Goal: Task Accomplishment & Management: Manage account settings

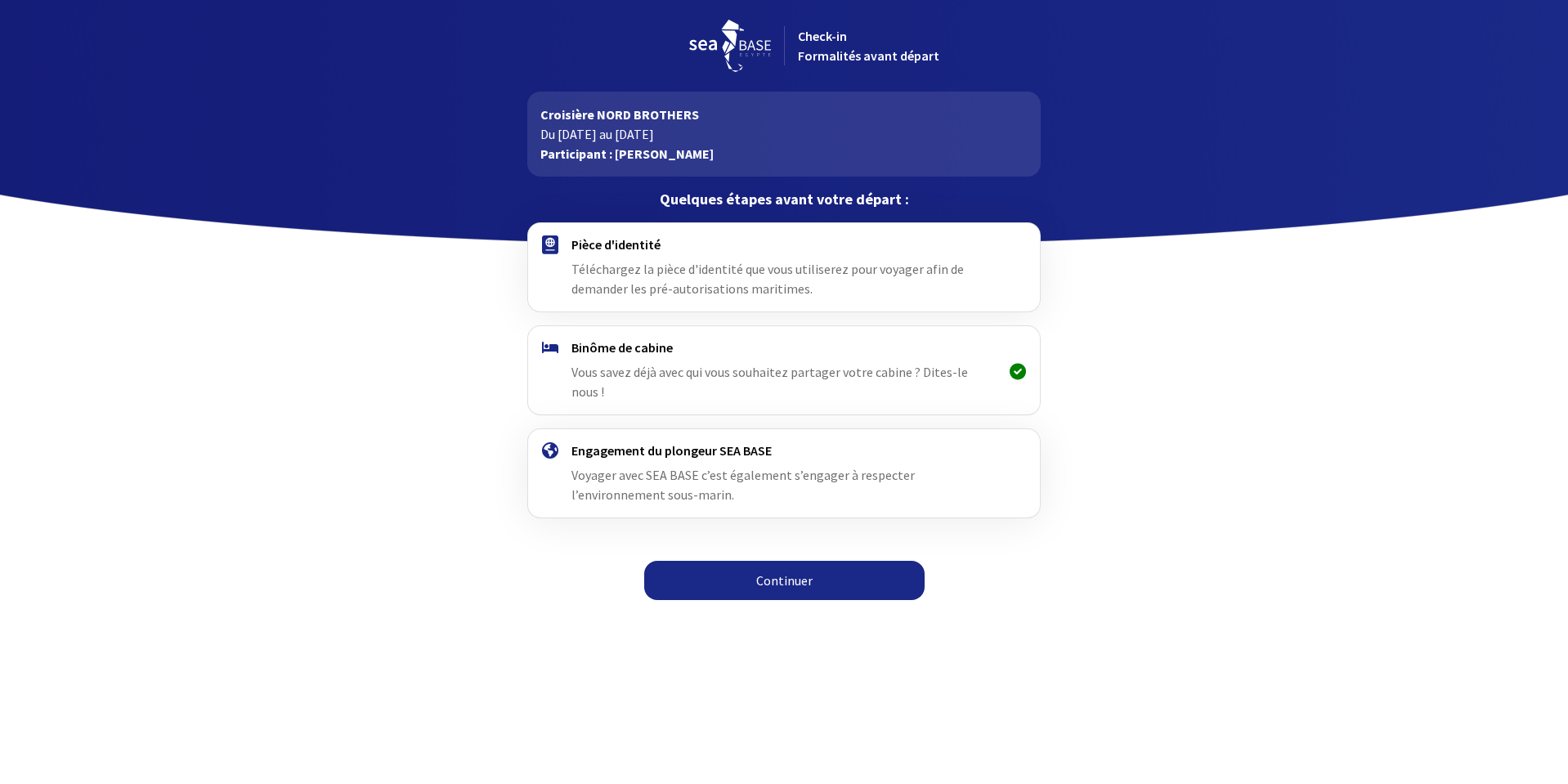
click at [785, 561] on link "Continuer" at bounding box center [784, 580] width 280 height 39
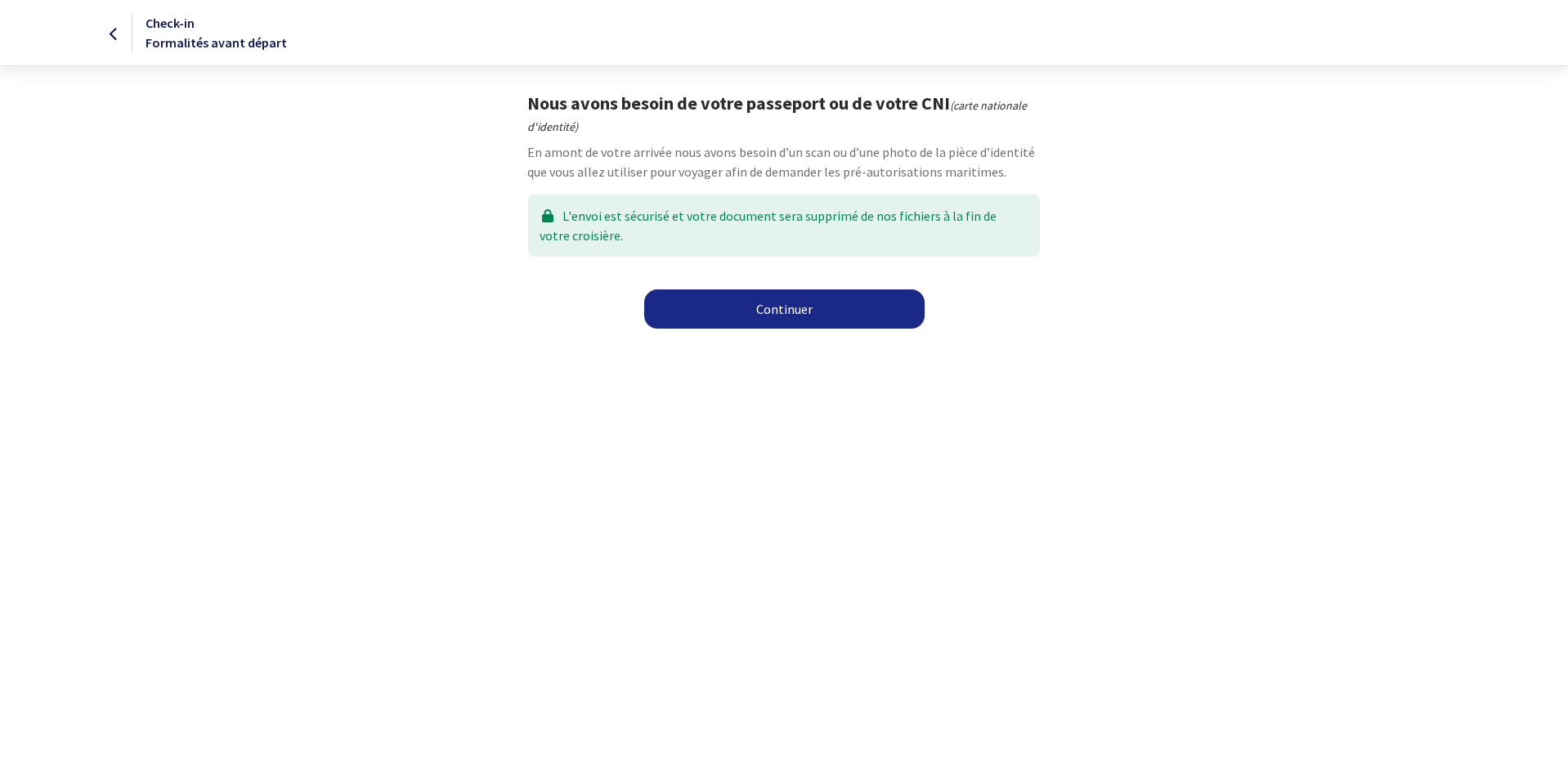
click at [773, 306] on link "Continuer" at bounding box center [784, 308] width 280 height 39
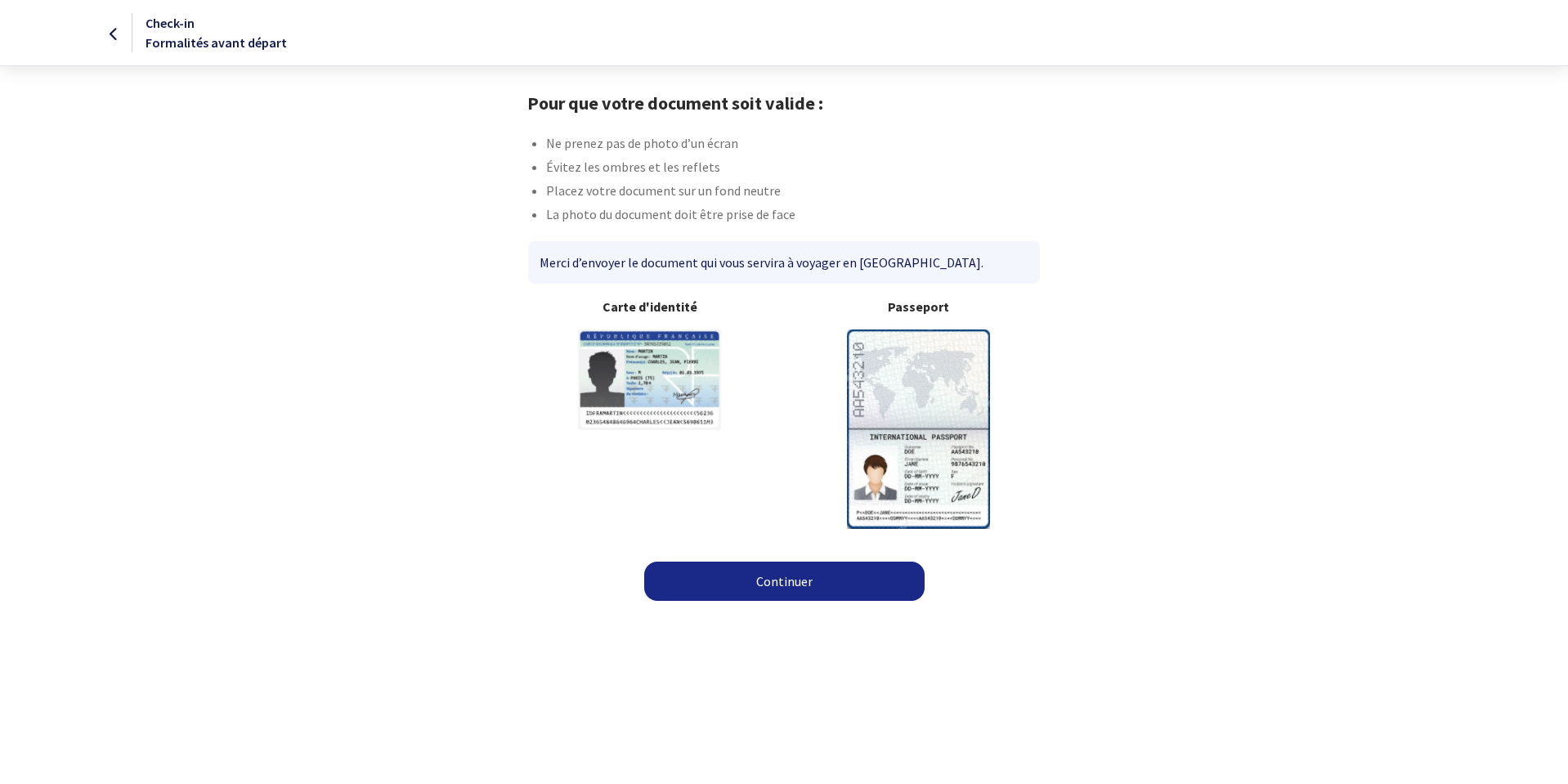
click at [794, 574] on link "Continuer" at bounding box center [784, 581] width 280 height 39
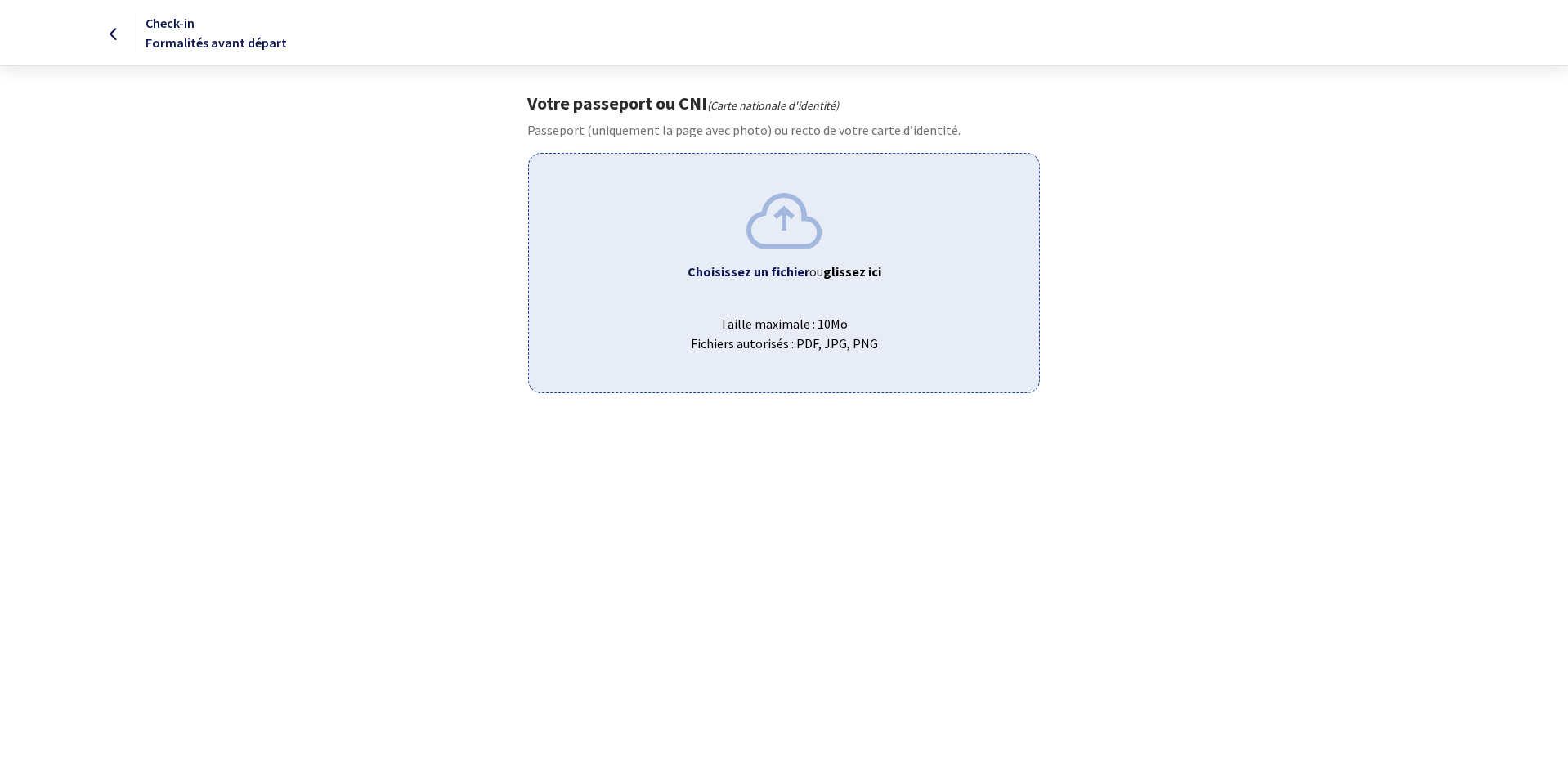
click at [793, 265] on b "Choisissez un fichier" at bounding box center [748, 271] width 122 height 16
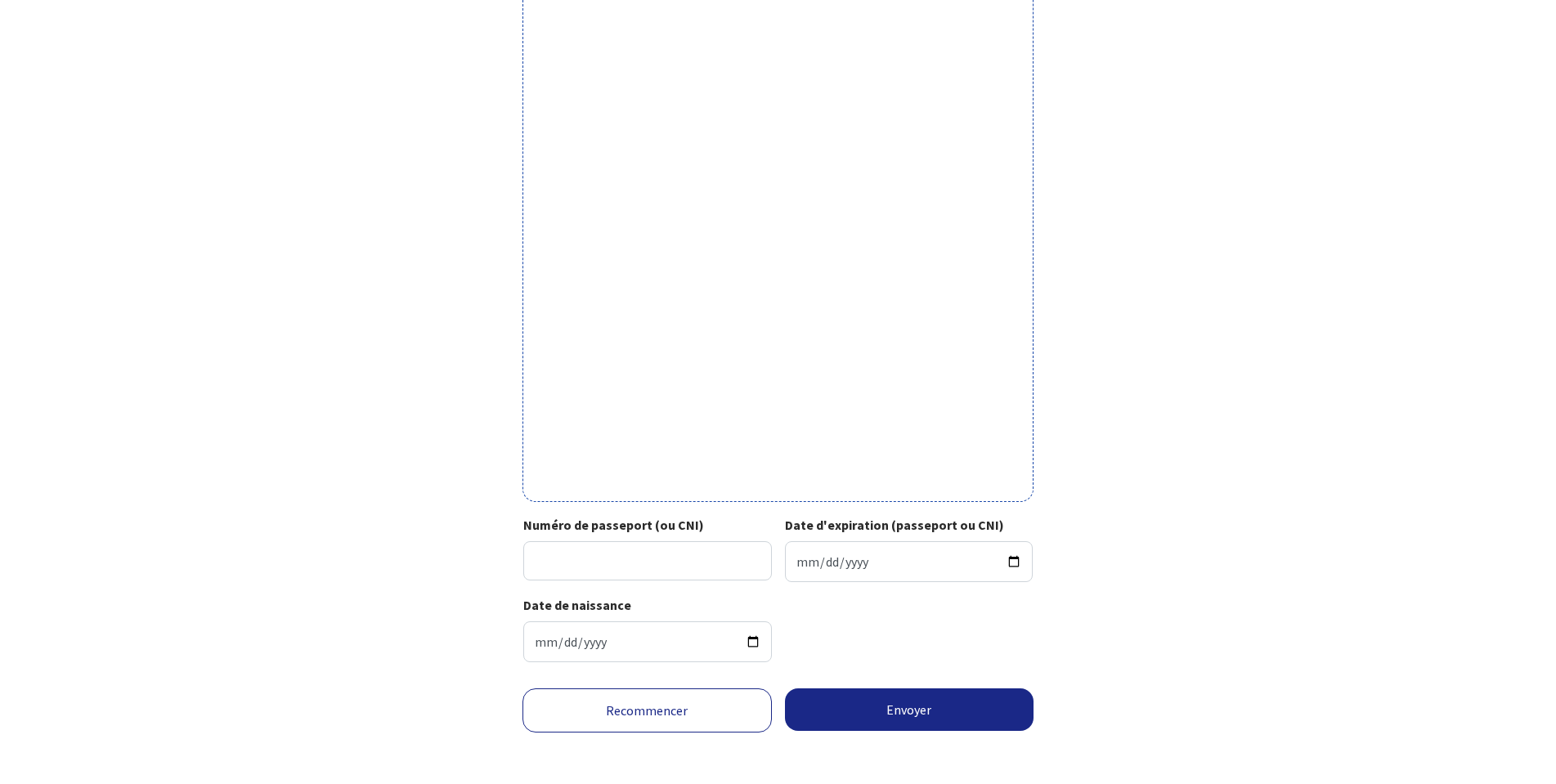
scroll to position [319, 0]
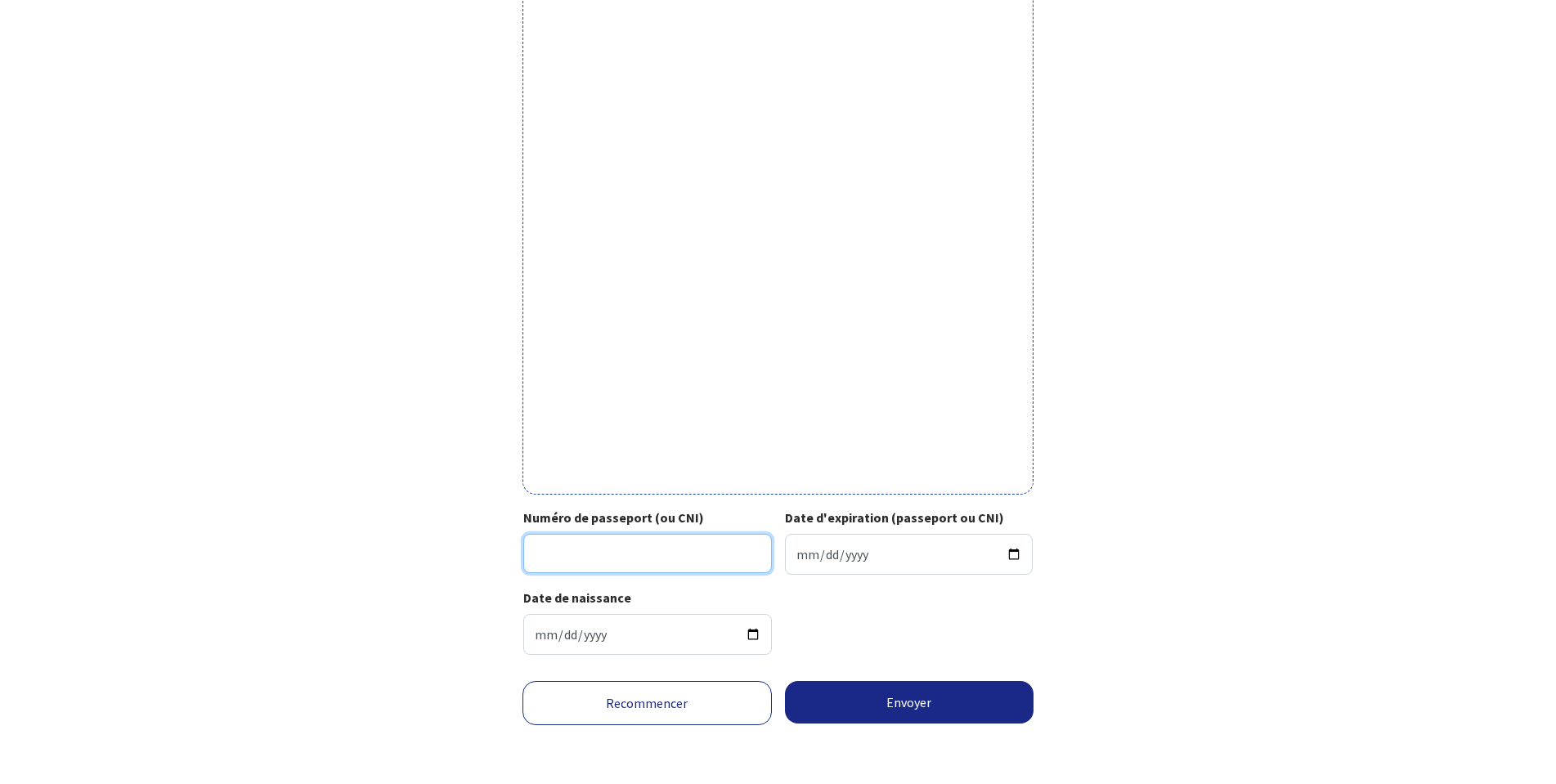
click at [692, 559] on input "Numéro de passeport (ou CNI)" at bounding box center [647, 552] width 249 height 39
type input "592-8700595-67"
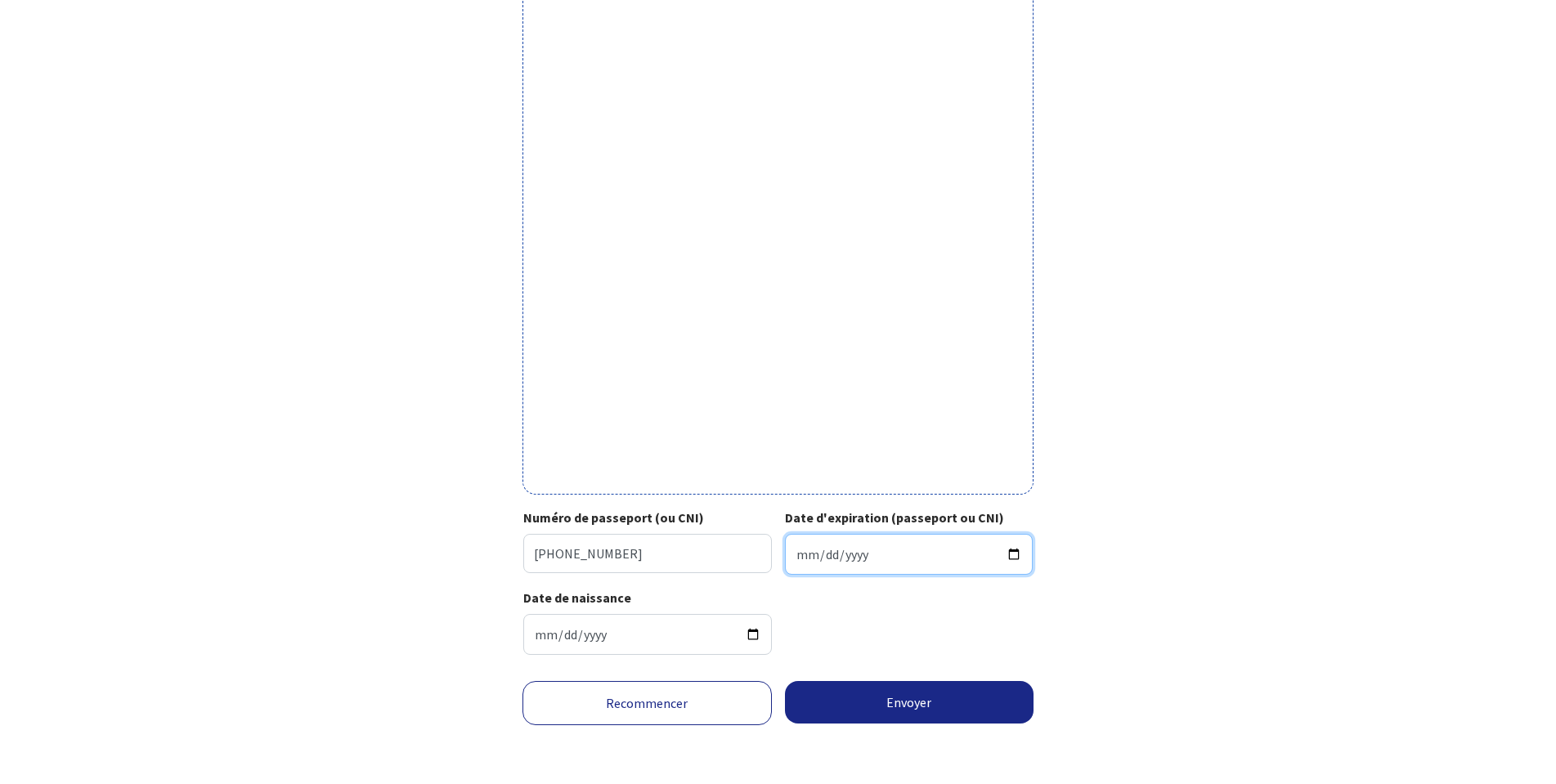
click at [801, 549] on input "Date d'expiration (passeport ou CNI)" at bounding box center [909, 553] width 249 height 41
type input "2028-09-24"
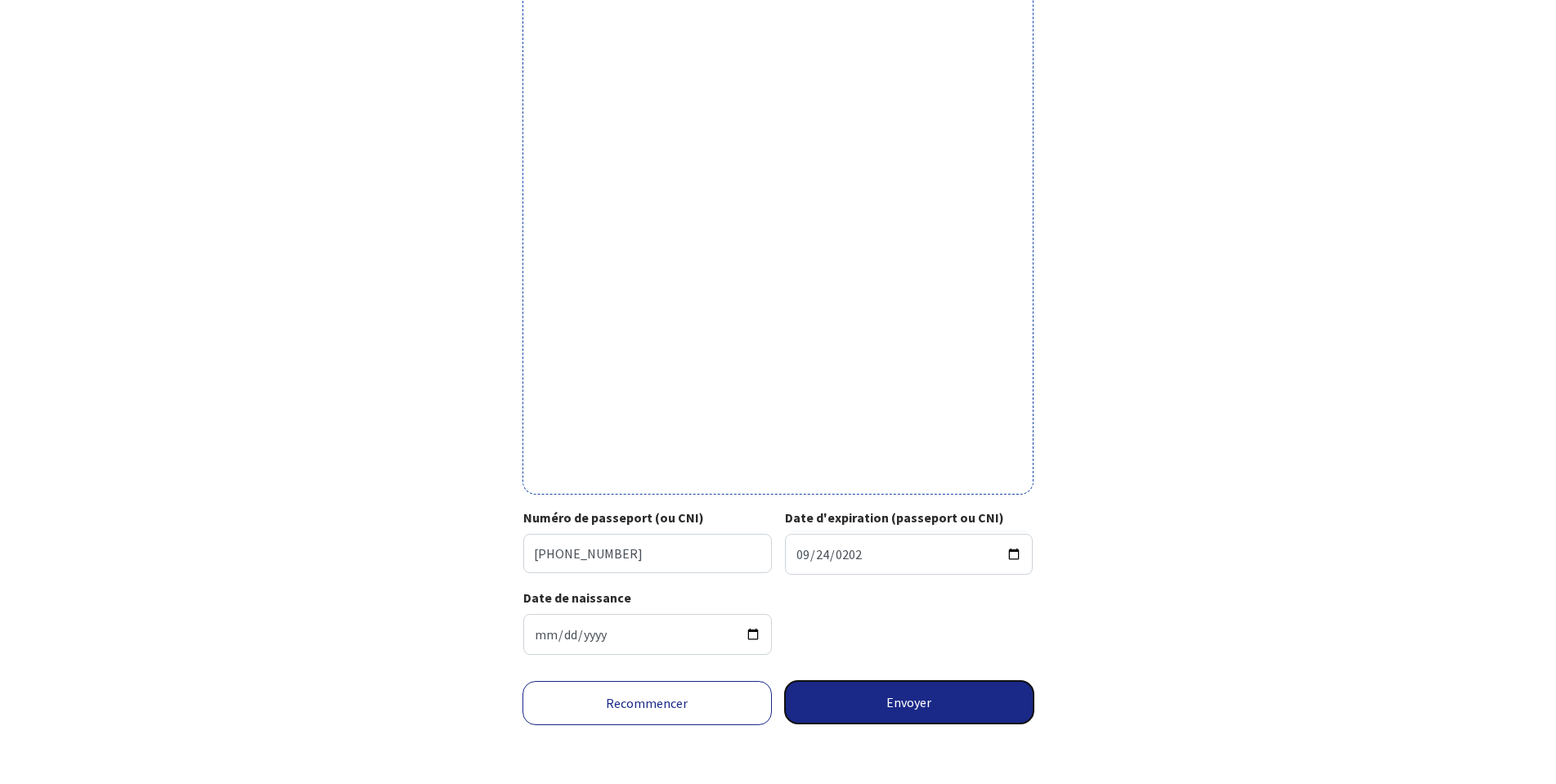
click at [932, 701] on button "Envoyer" at bounding box center [909, 701] width 250 height 43
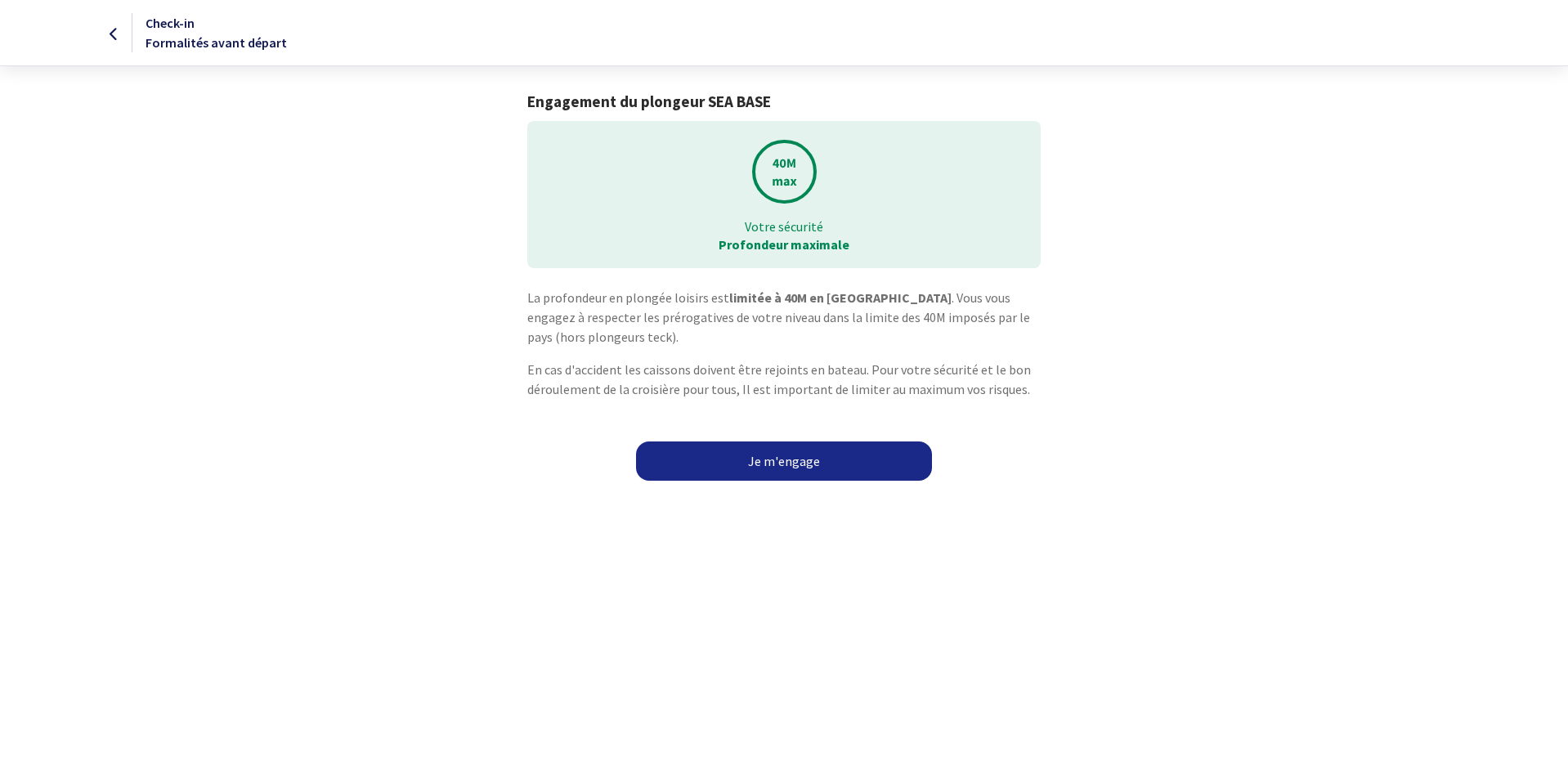
click at [780, 458] on link "Je m'engage" at bounding box center [784, 460] width 296 height 39
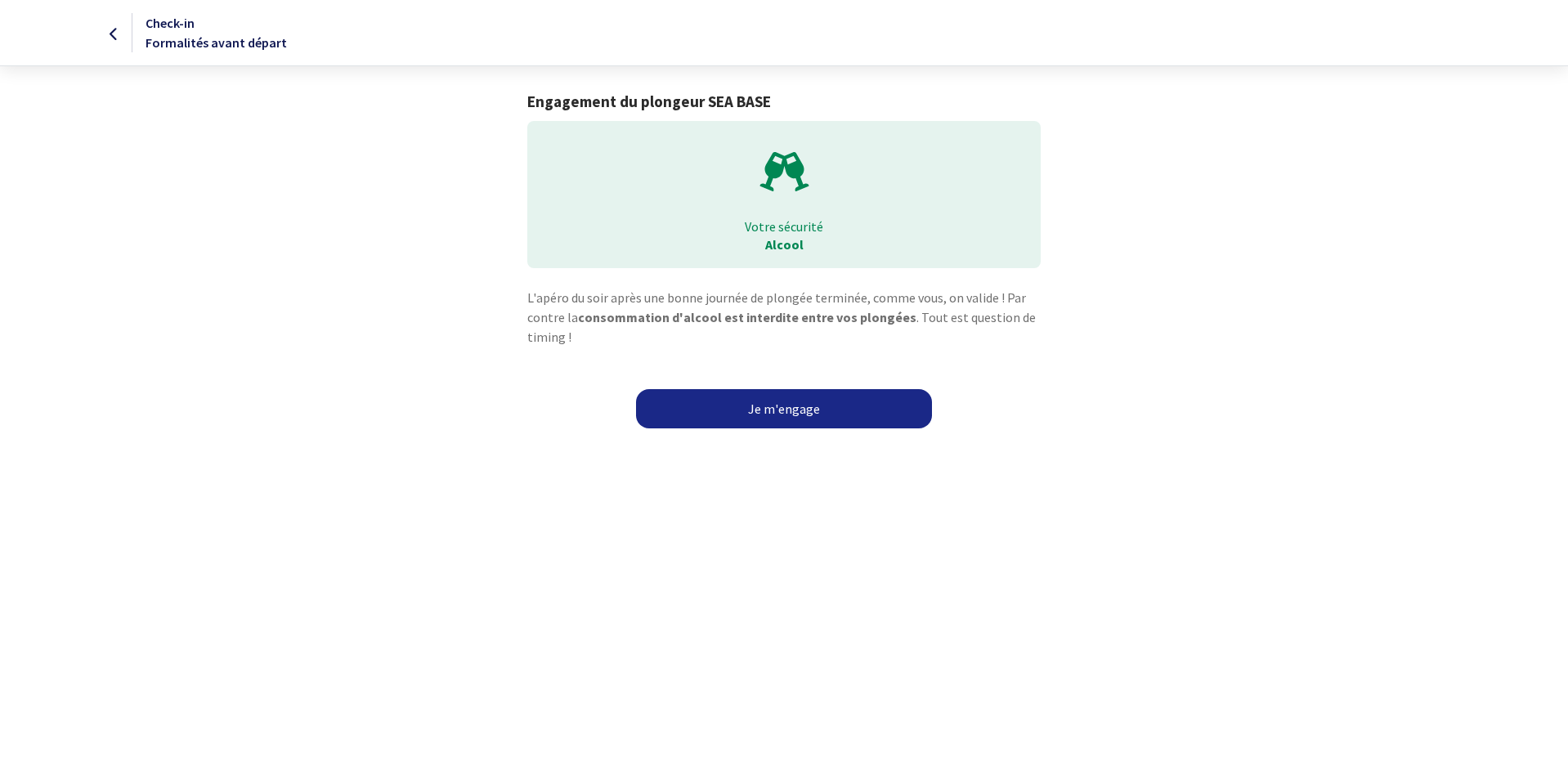
click at [783, 404] on link "Je m'engage" at bounding box center [784, 408] width 296 height 39
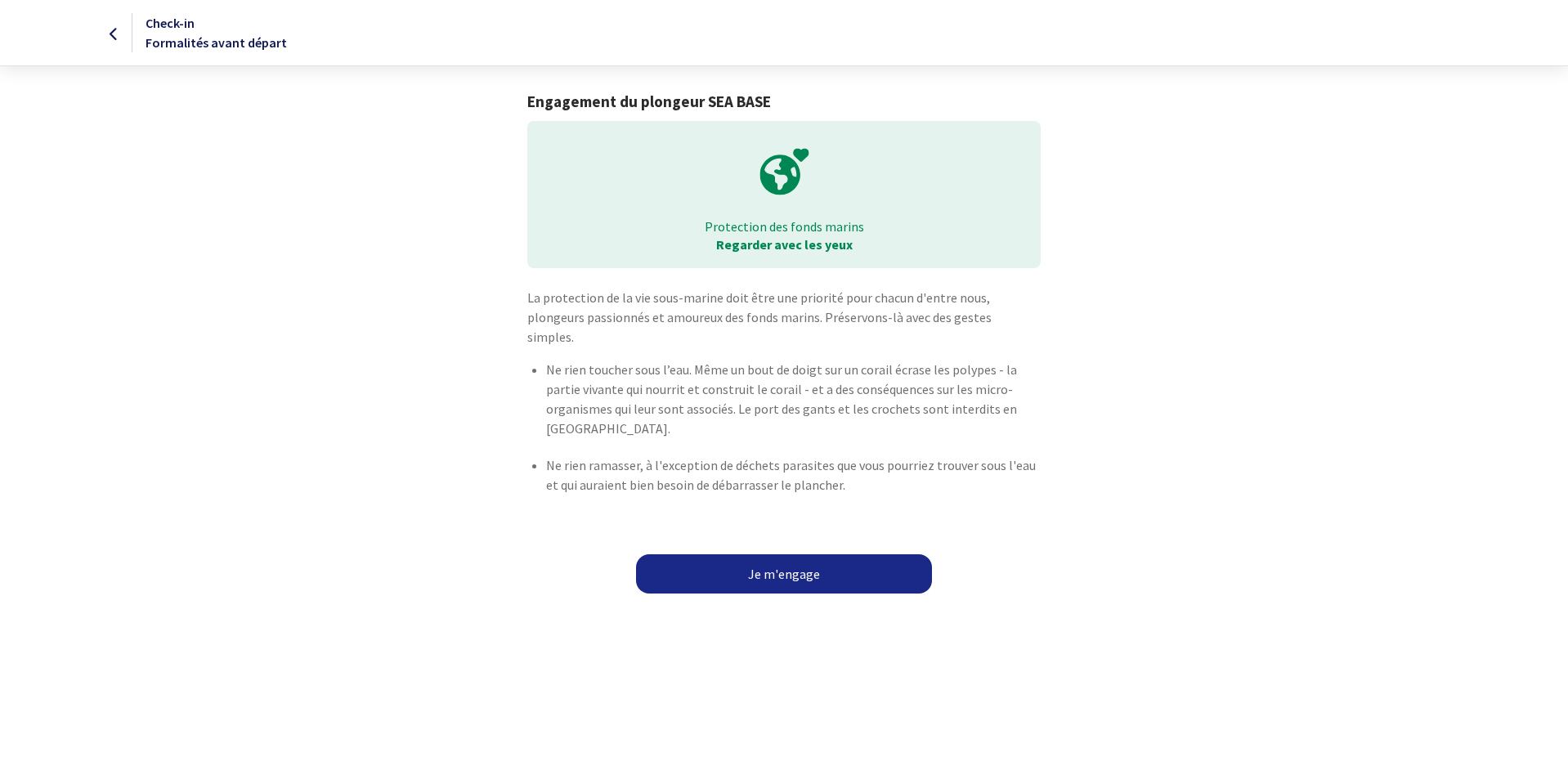
click at [776, 556] on link "Je m'engage" at bounding box center [784, 573] width 296 height 39
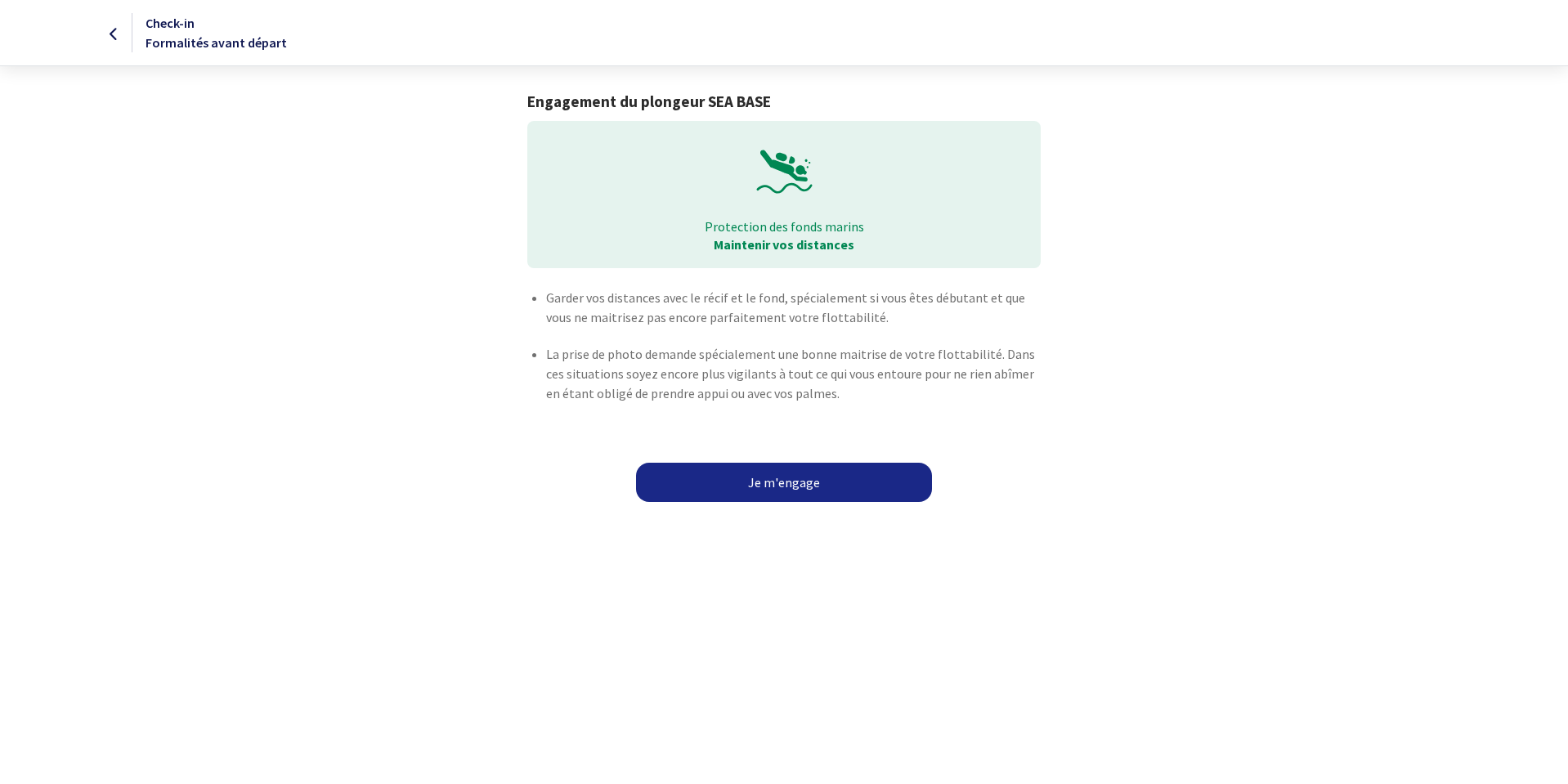
click at [780, 478] on link "Je m'engage" at bounding box center [784, 481] width 296 height 39
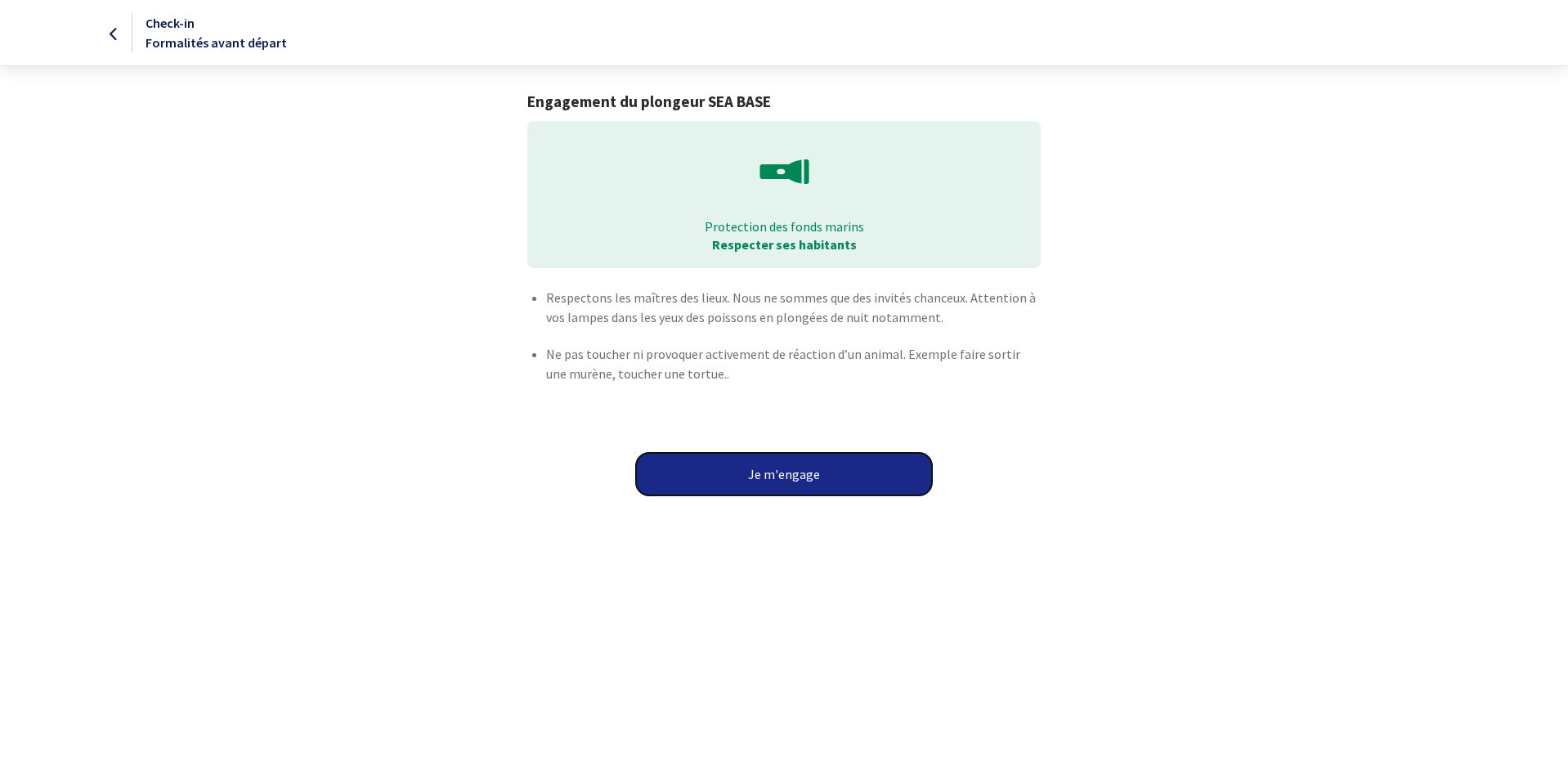
click at [781, 479] on button "Je m'engage" at bounding box center [784, 474] width 296 height 43
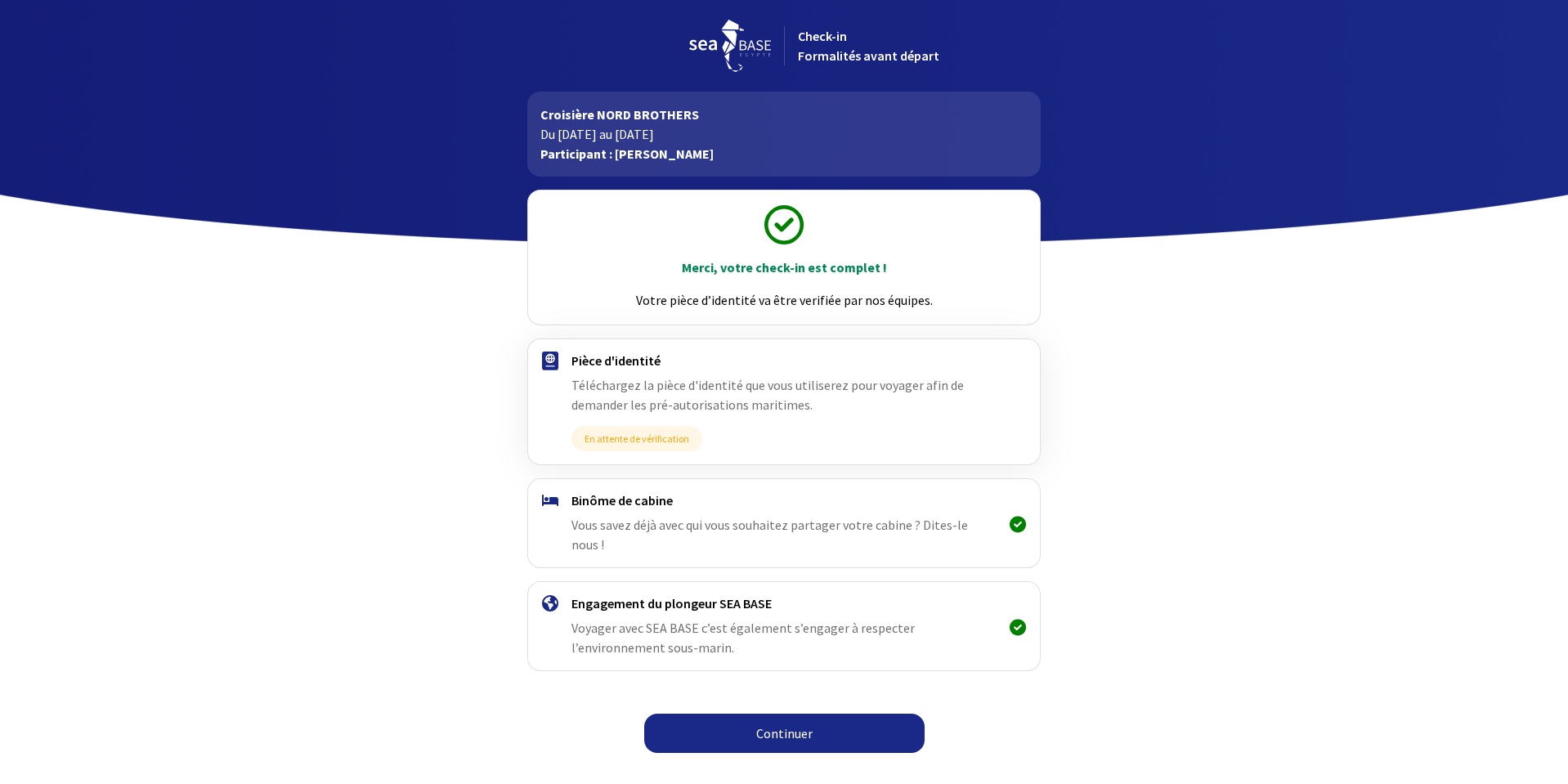
click at [803, 715] on link "Continuer" at bounding box center [784, 733] width 280 height 39
click at [804, 737] on div "Continuer" at bounding box center [784, 742] width 924 height 39
click at [785, 724] on link "Continuer" at bounding box center [784, 733] width 280 height 39
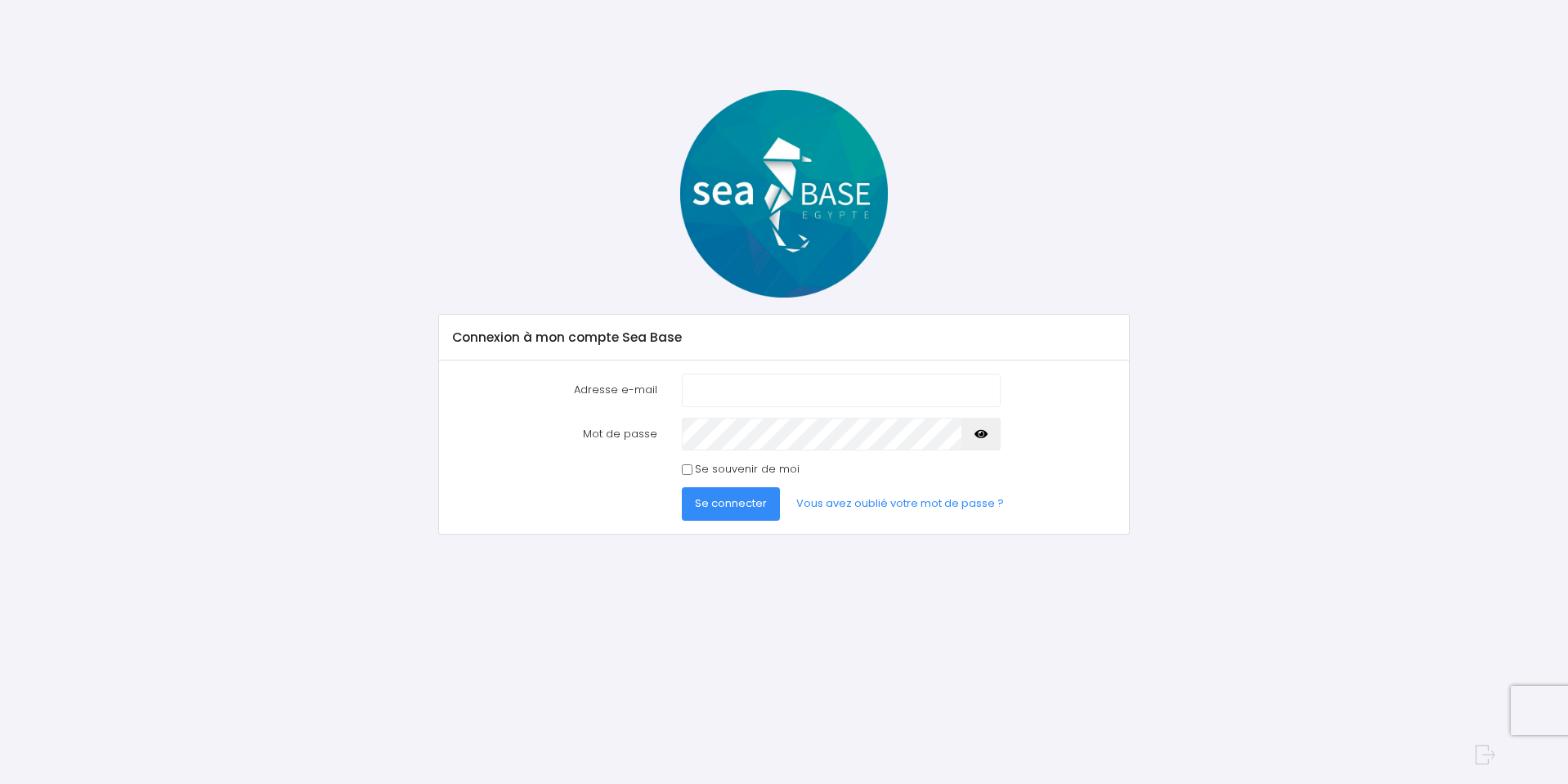
type input "p_vervoort@hotmail.com"
click at [738, 502] on span "Se connecter" at bounding box center [731, 503] width 72 height 15
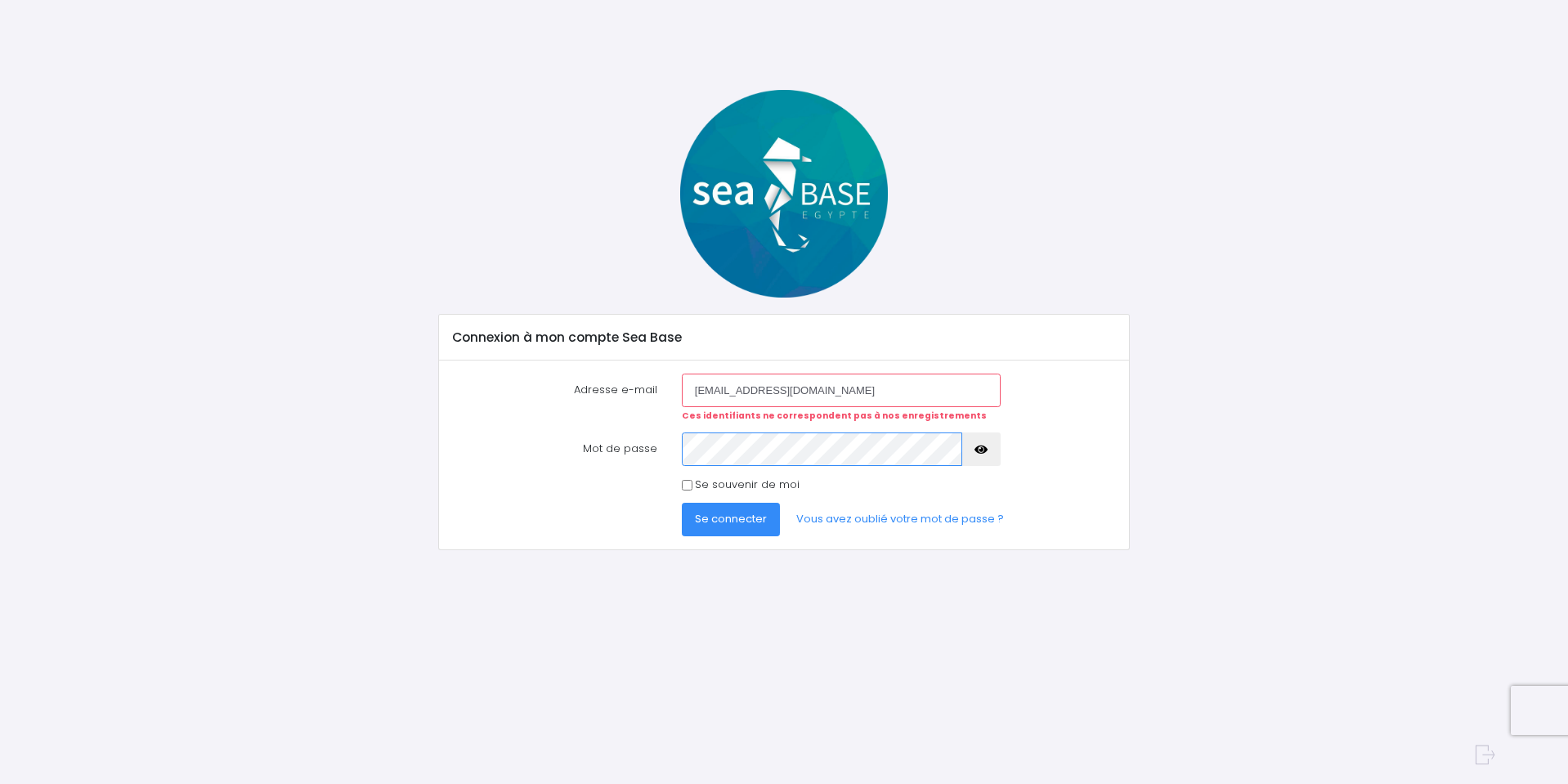
click at [662, 454] on div "Mot de passe" at bounding box center [784, 448] width 688 height 32
click at [728, 512] on span "Se connecter" at bounding box center [731, 518] width 72 height 15
click at [986, 450] on icon "button" at bounding box center [981, 450] width 13 height 0
click at [688, 485] on input "Se souvenir de moi" at bounding box center [687, 484] width 10 height 10
checkbox input "true"
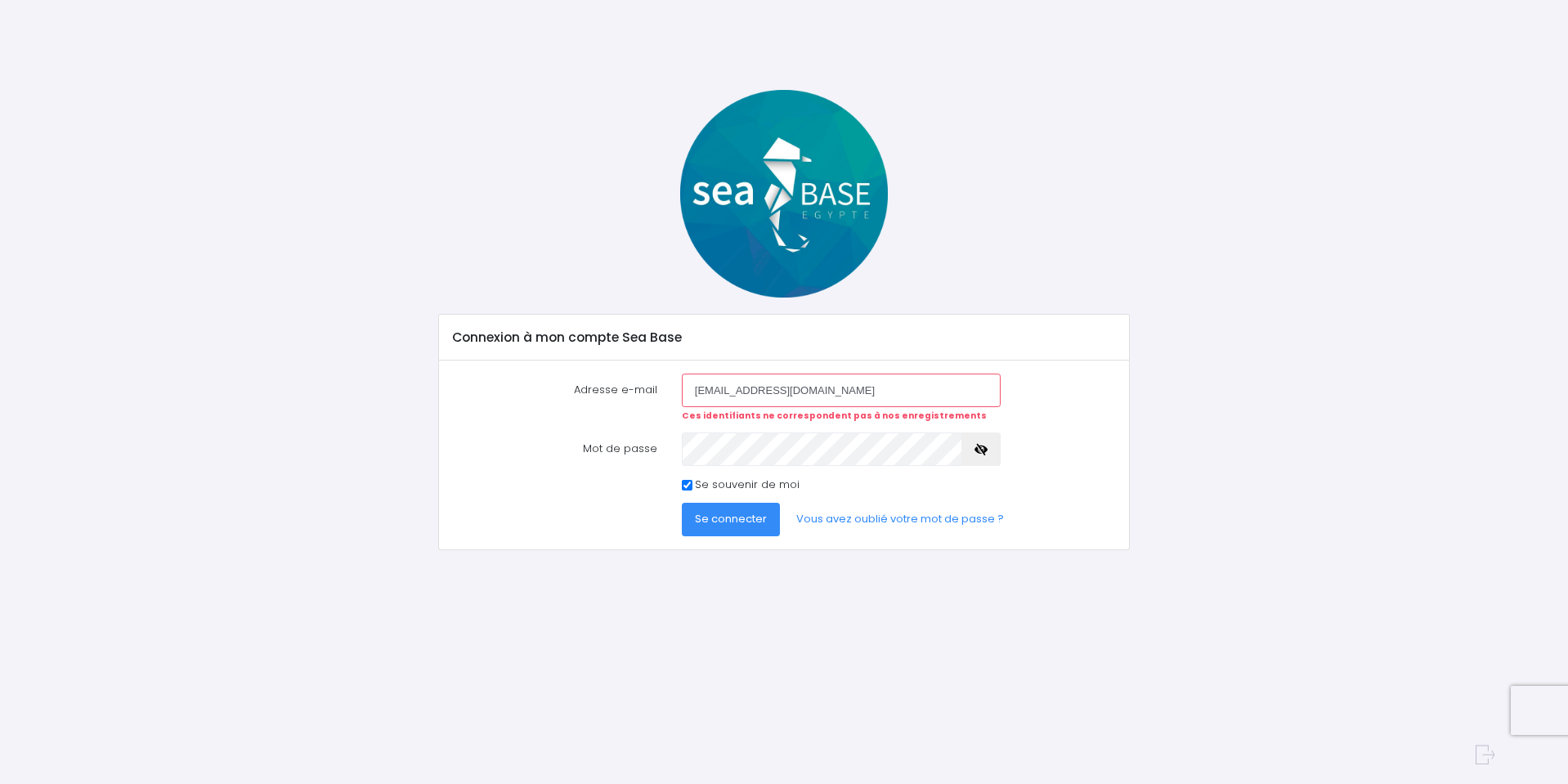
click at [740, 517] on span "Se connecter" at bounding box center [731, 518] width 72 height 15
click at [641, 450] on div "Mot de passe" at bounding box center [784, 448] width 688 height 32
click at [725, 525] on span "Se connecter" at bounding box center [731, 518] width 72 height 15
click at [663, 453] on div "Mot de passe" at bounding box center [784, 448] width 688 height 32
click at [985, 456] on button "button" at bounding box center [981, 448] width 39 height 32
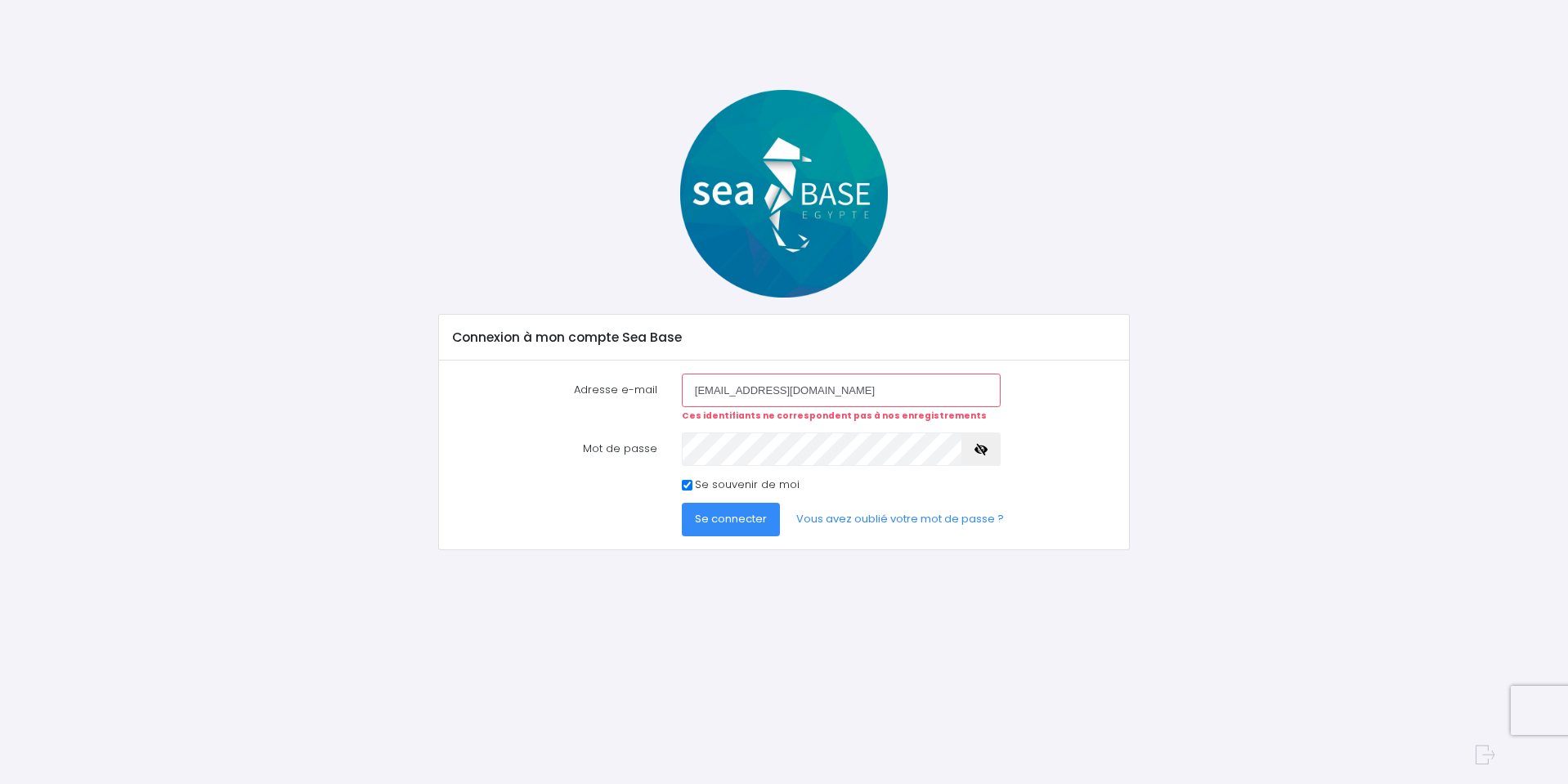
click at [729, 519] on span "Se connecter" at bounding box center [731, 518] width 72 height 15
click at [933, 514] on link "Vous avez oublié votre mot de passe ?" at bounding box center [900, 519] width 234 height 32
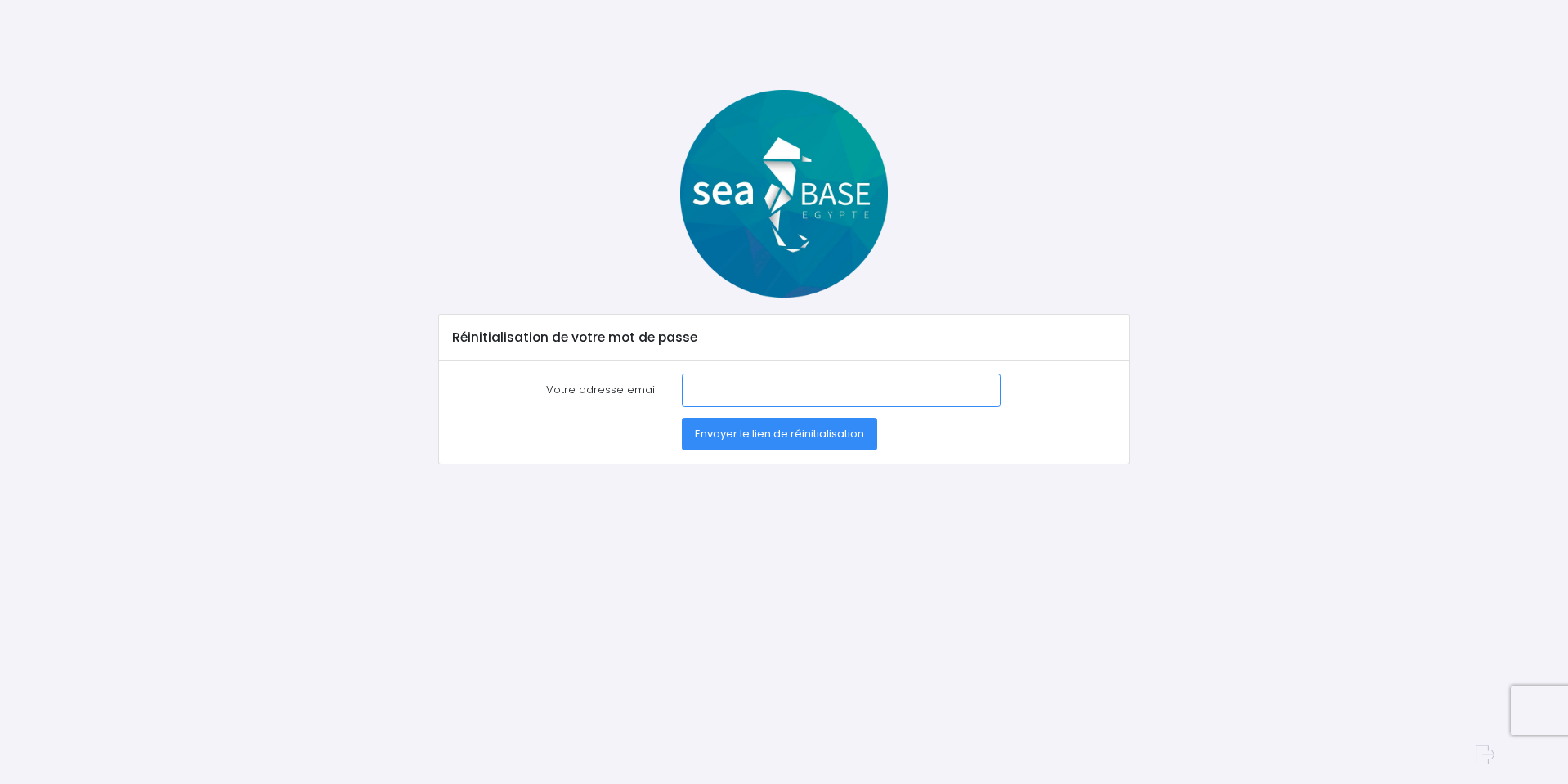
click at [739, 391] on input "Votre adresse email" at bounding box center [841, 389] width 319 height 32
type input "p_vervoort@hotmail.com"
click at [795, 431] on span "Envoyer le lien de réinitialisation" at bounding box center [780, 434] width 169 height 15
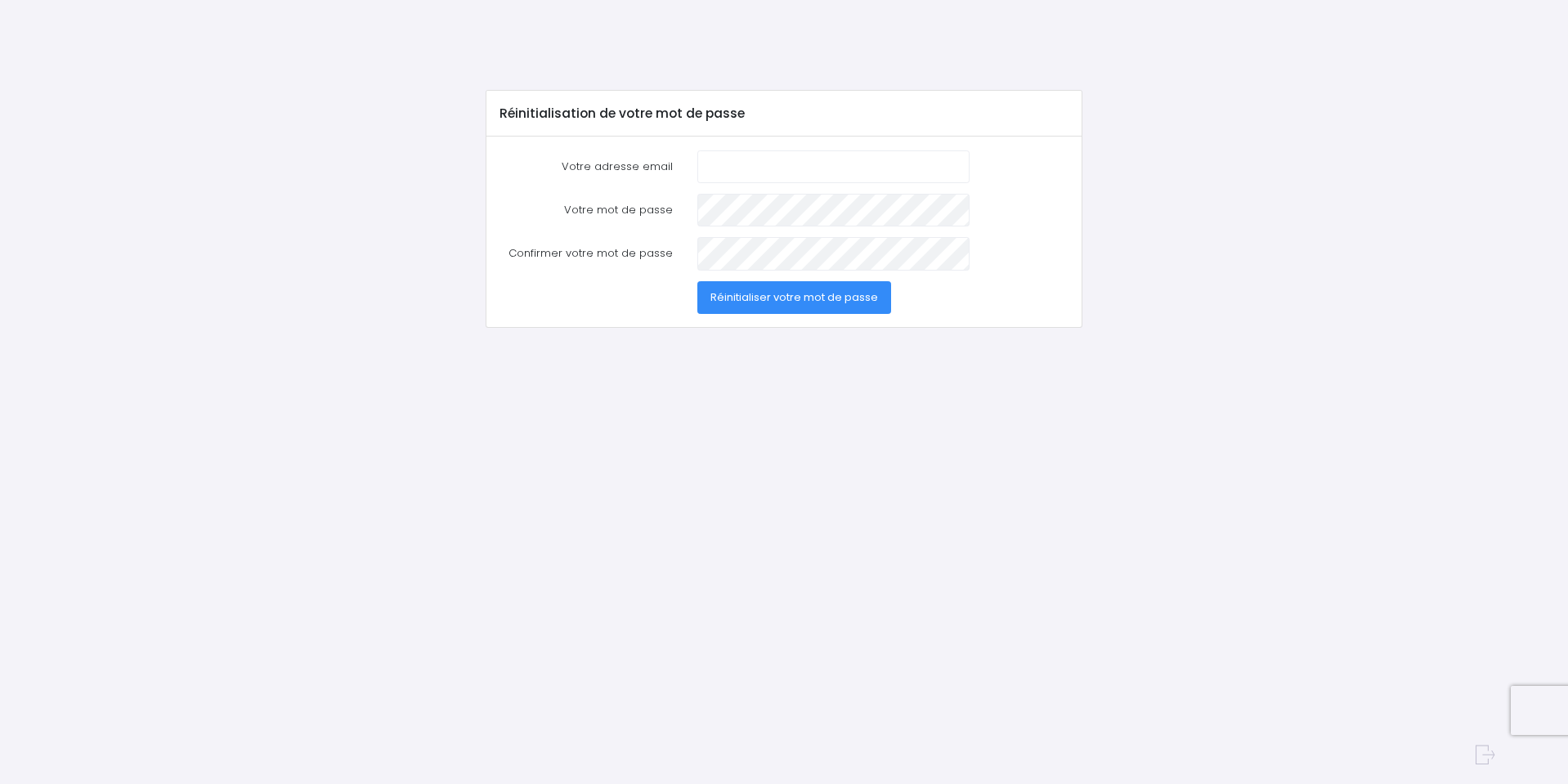
click at [748, 163] on input "Votre adresse email" at bounding box center [833, 166] width 273 height 32
type input "[EMAIL_ADDRESS][DOMAIN_NAME]"
click at [1341, 342] on div "Réinitialisation de votre mot de passe Votre adresse email [EMAIL_ADDRESS][DOMA…" at bounding box center [784, 363] width 1568 height 726
click at [756, 295] on span "Réinitialiser votre mot de passe" at bounding box center [794, 297] width 168 height 15
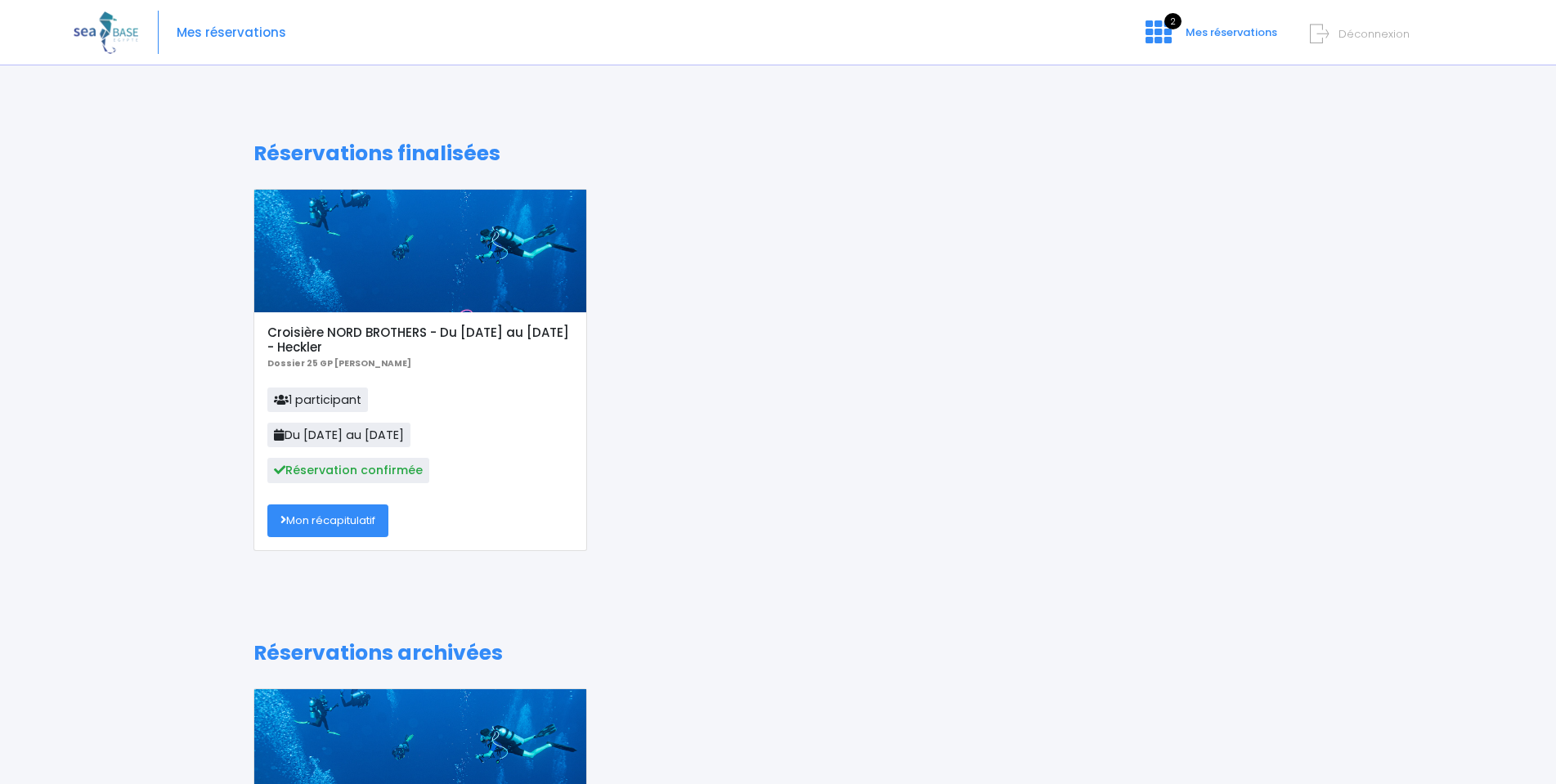
click at [335, 523] on link "Mon récapitulatif" at bounding box center [328, 520] width 121 height 32
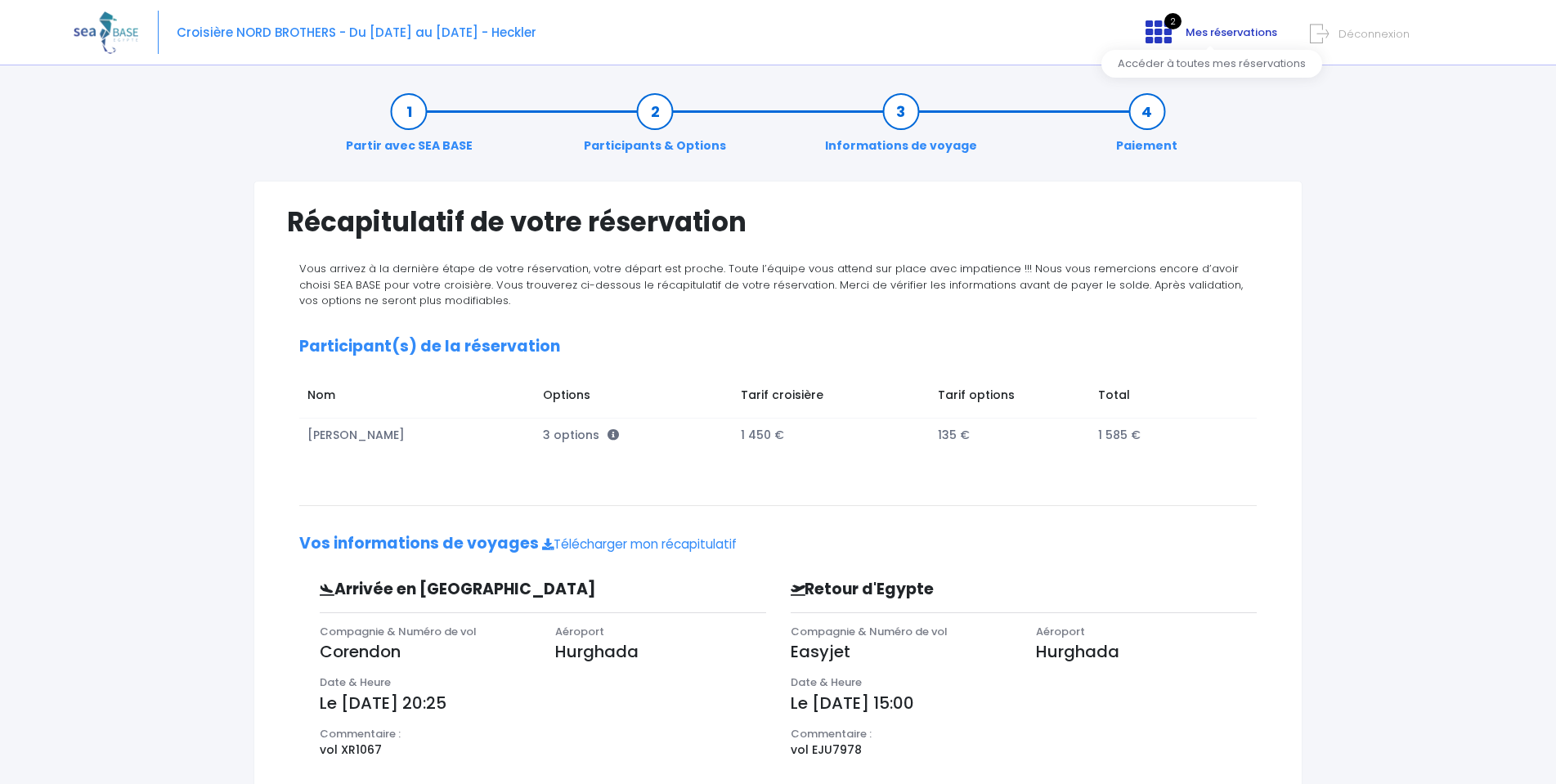
click at [1253, 27] on span "Mes réservations" at bounding box center [1231, 32] width 91 height 15
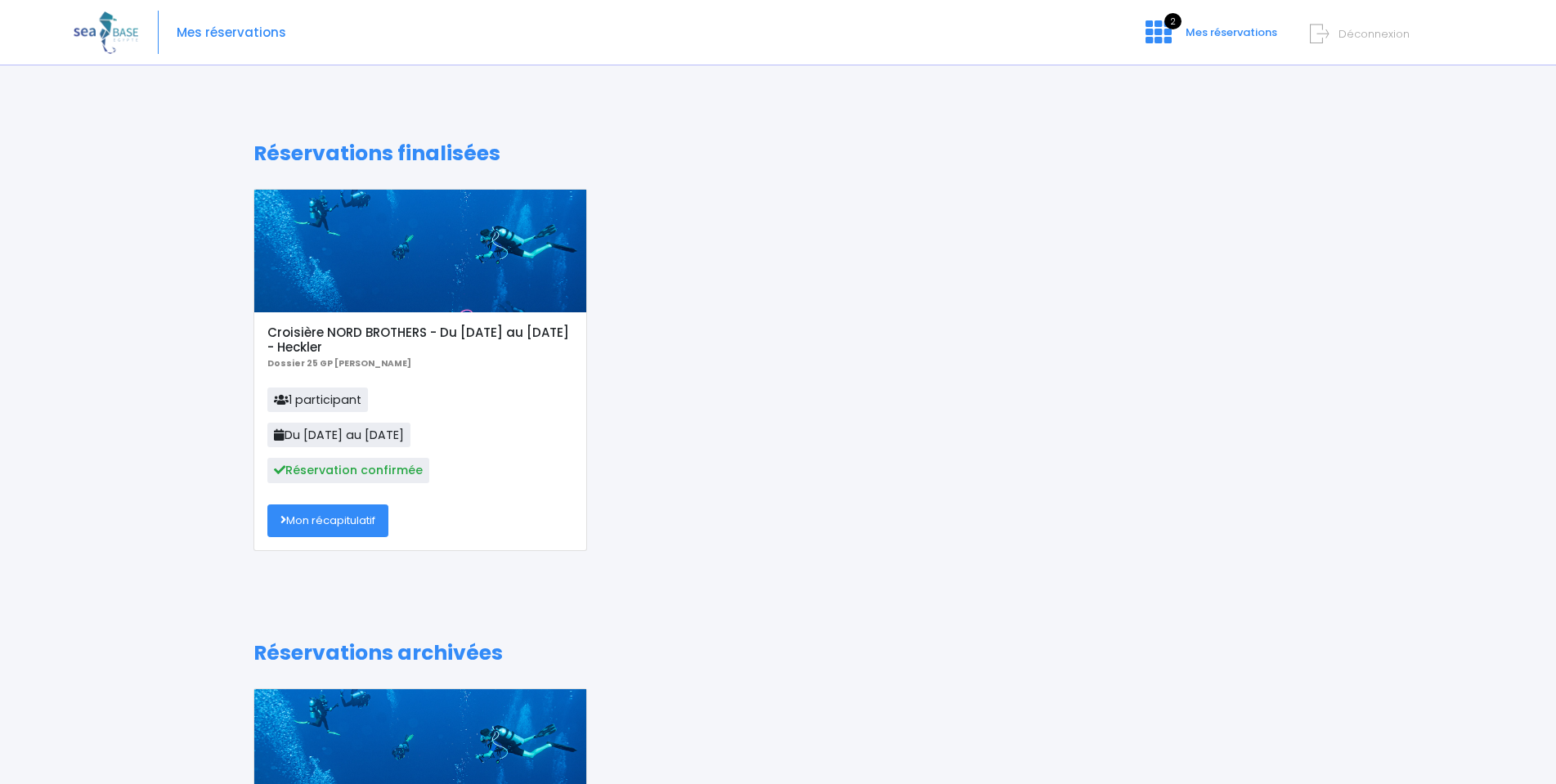
click at [337, 520] on link "Mon récapitulatif" at bounding box center [328, 520] width 121 height 32
